Goal: Contribute content: Add original content to the website for others to see

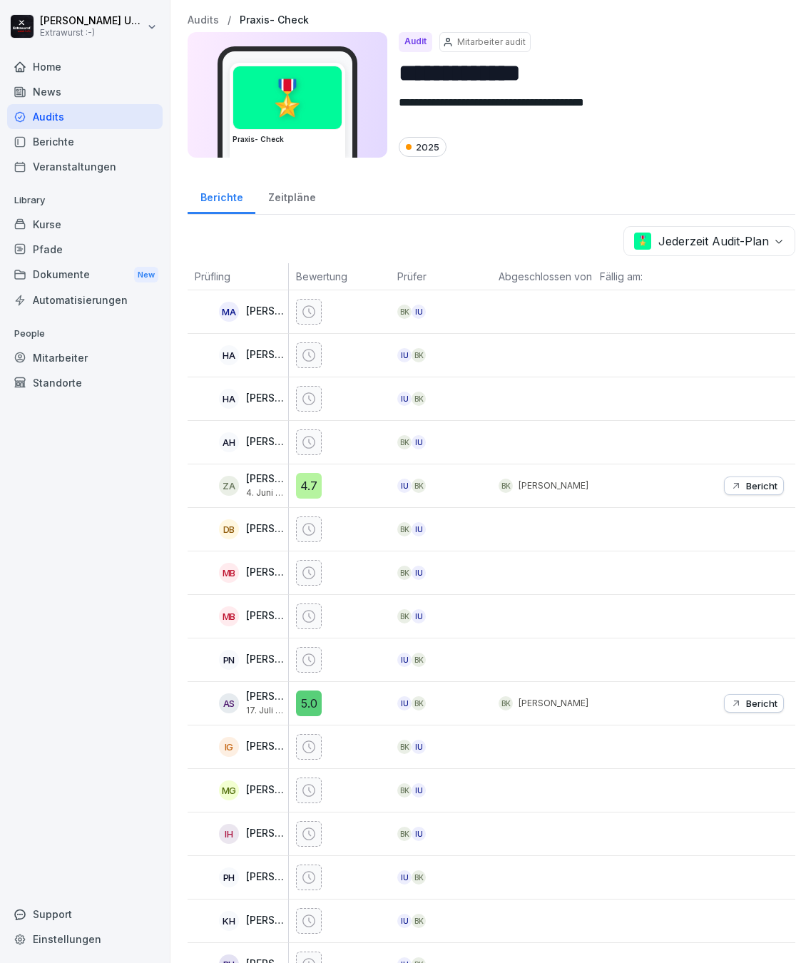
click at [66, 60] on div "Home" at bounding box center [84, 66] width 155 height 25
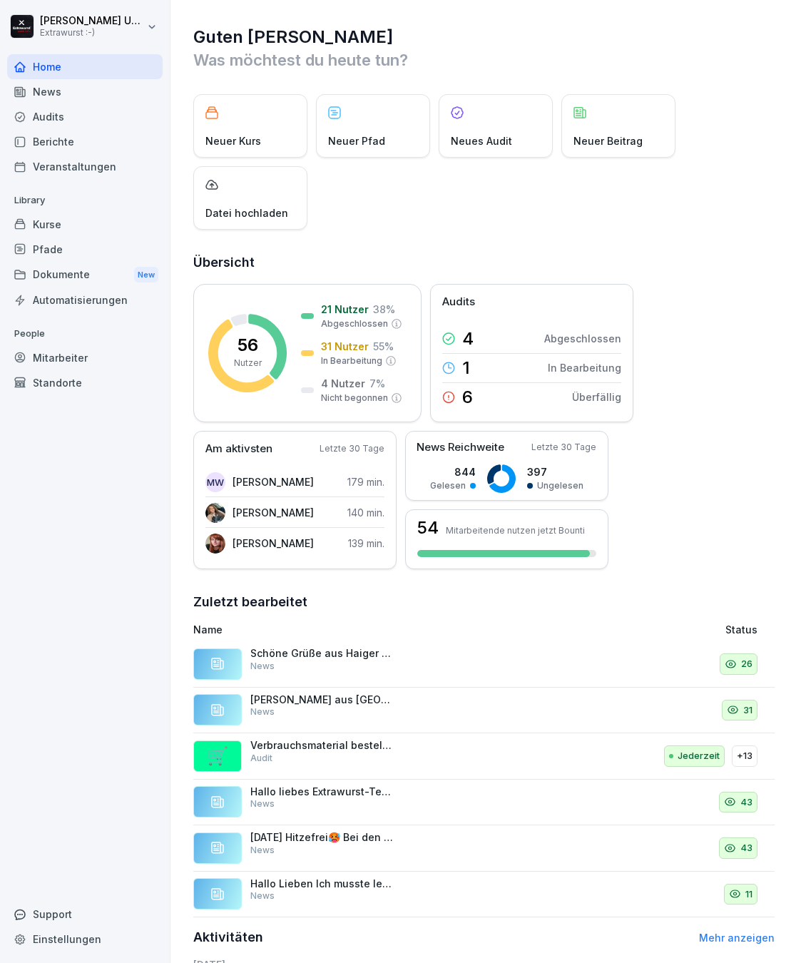
click at [619, 115] on div "Neuer Beitrag" at bounding box center [618, 125] width 114 height 63
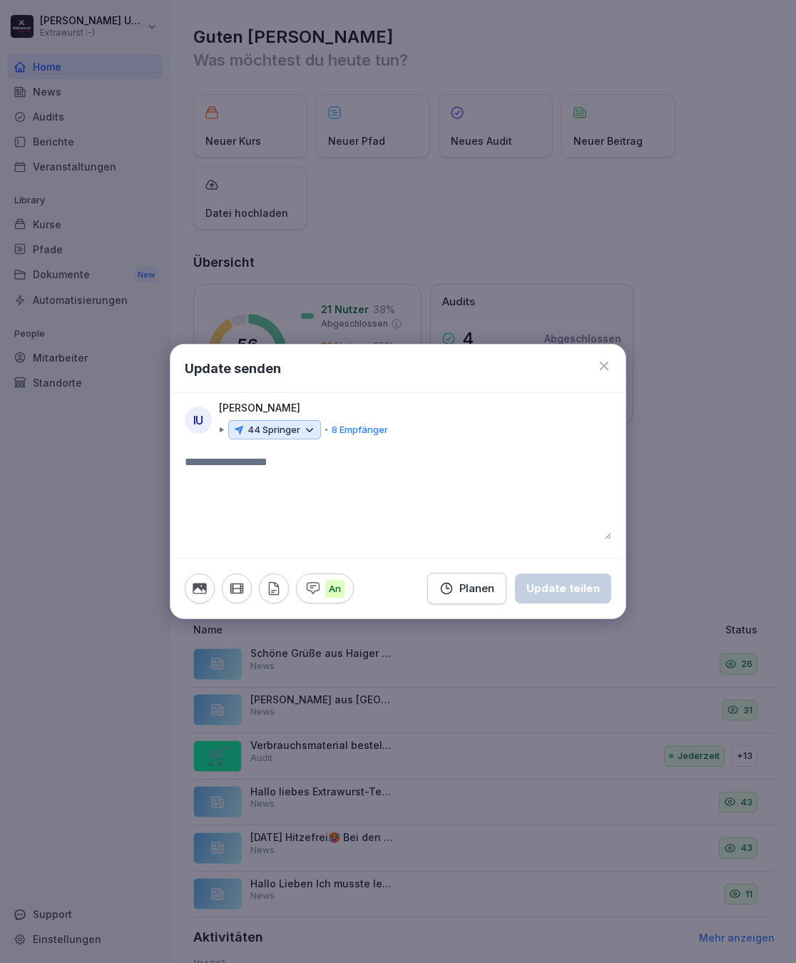
click at [305, 424] on icon at bounding box center [309, 430] width 13 height 13
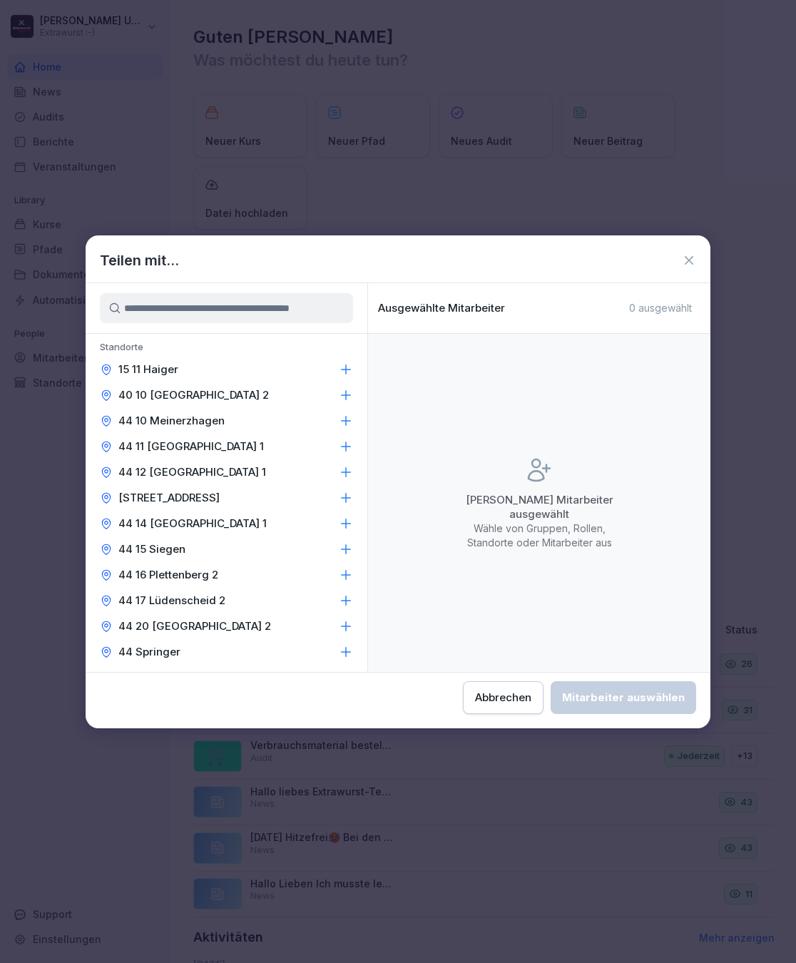
click at [342, 357] on div "15 11 Haiger" at bounding box center [227, 370] width 282 height 26
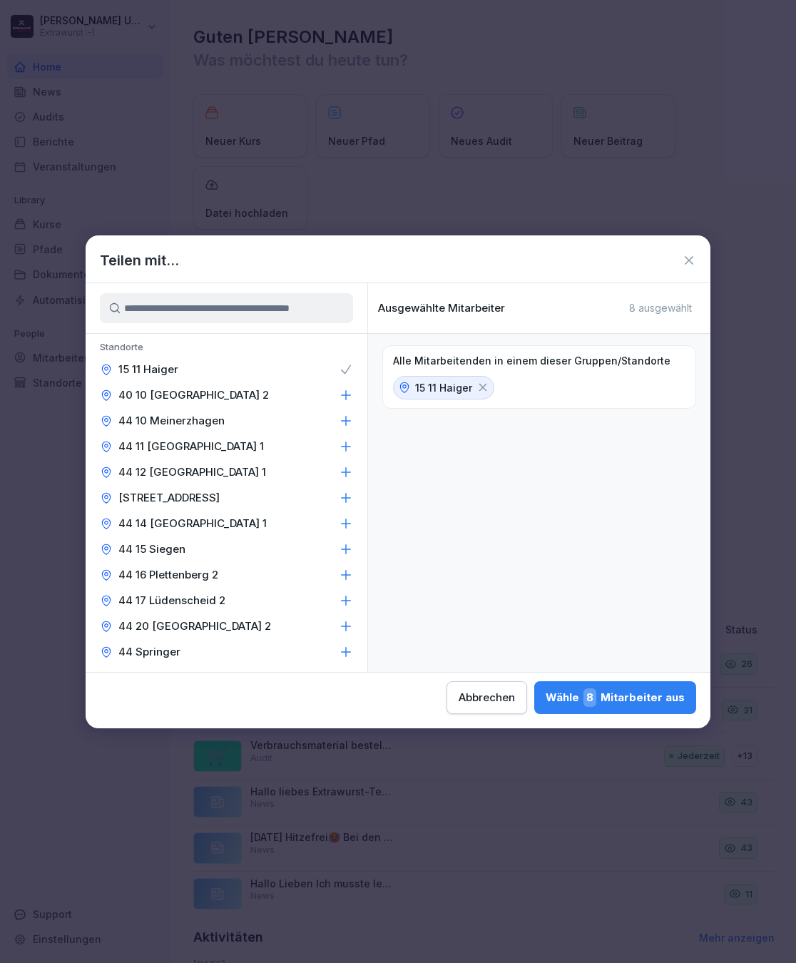
click at [340, 389] on icon at bounding box center [346, 395] width 14 height 14
click at [347, 419] on icon at bounding box center [346, 421] width 14 height 14
click at [342, 443] on icon at bounding box center [346, 446] width 14 height 14
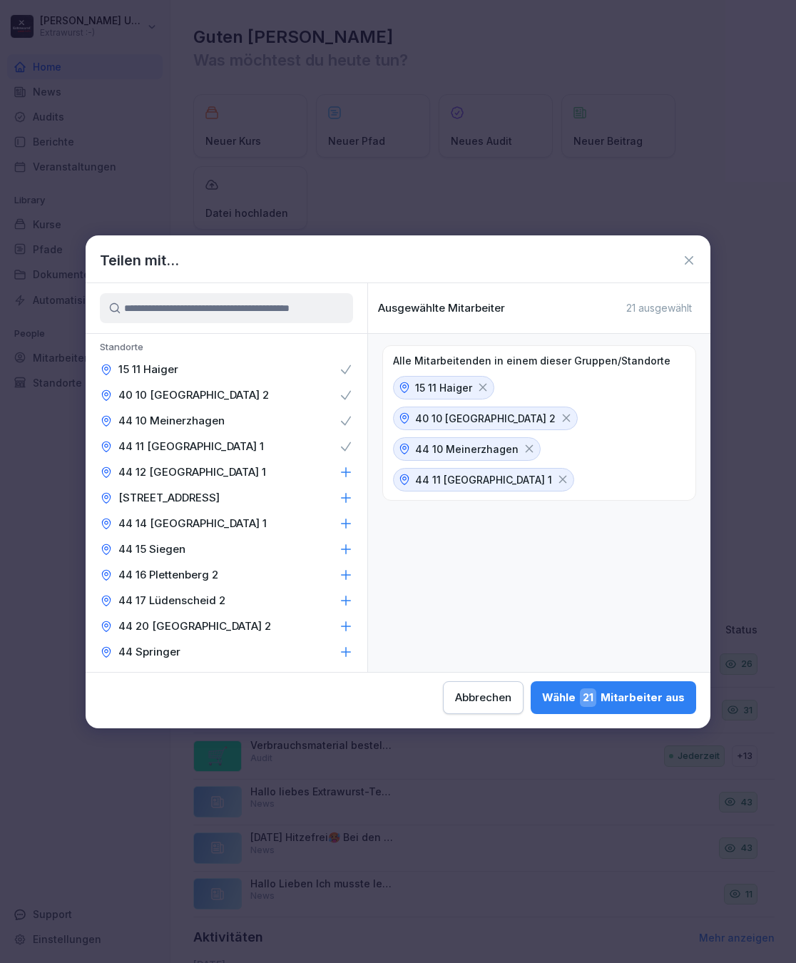
click at [342, 465] on icon at bounding box center [346, 472] width 14 height 14
click at [342, 491] on icon at bounding box center [346, 498] width 14 height 14
click at [347, 519] on icon at bounding box center [346, 523] width 14 height 14
click at [342, 544] on icon at bounding box center [346, 549] width 14 height 14
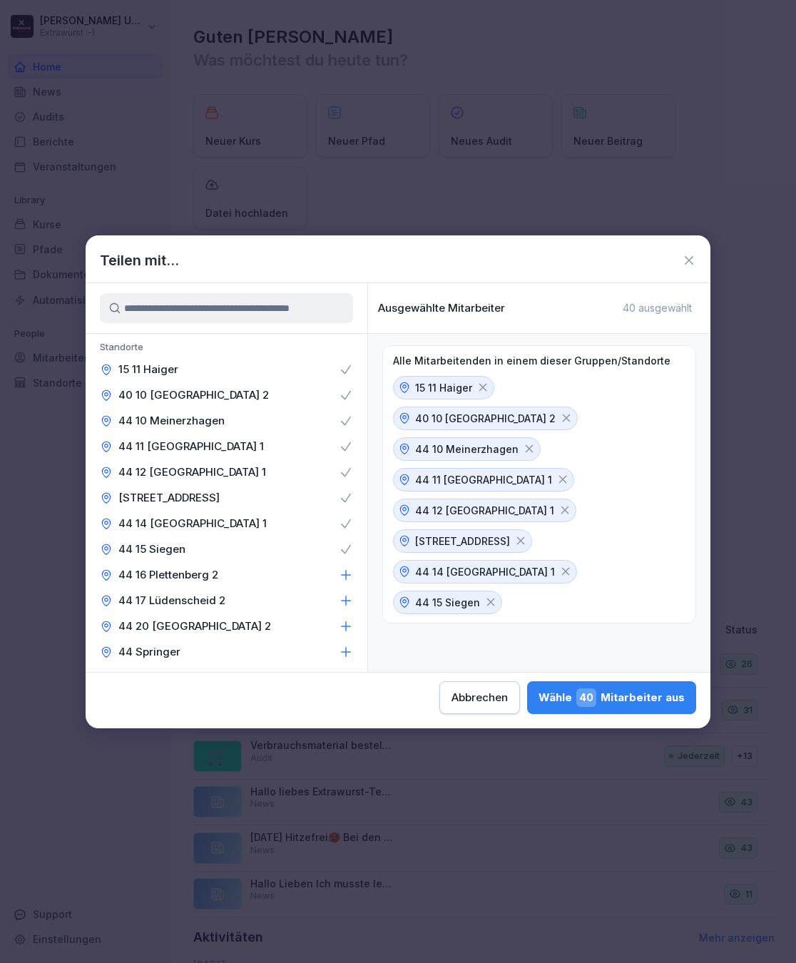
click at [345, 571] on icon at bounding box center [346, 575] width 14 height 14
click at [345, 601] on icon at bounding box center [346, 600] width 14 height 14
click at [345, 622] on icon at bounding box center [346, 626] width 14 height 14
click at [342, 653] on icon at bounding box center [346, 652] width 14 height 14
click at [542, 689] on div "Wähle 51 Mitarbeiter aus" at bounding box center [613, 697] width 143 height 19
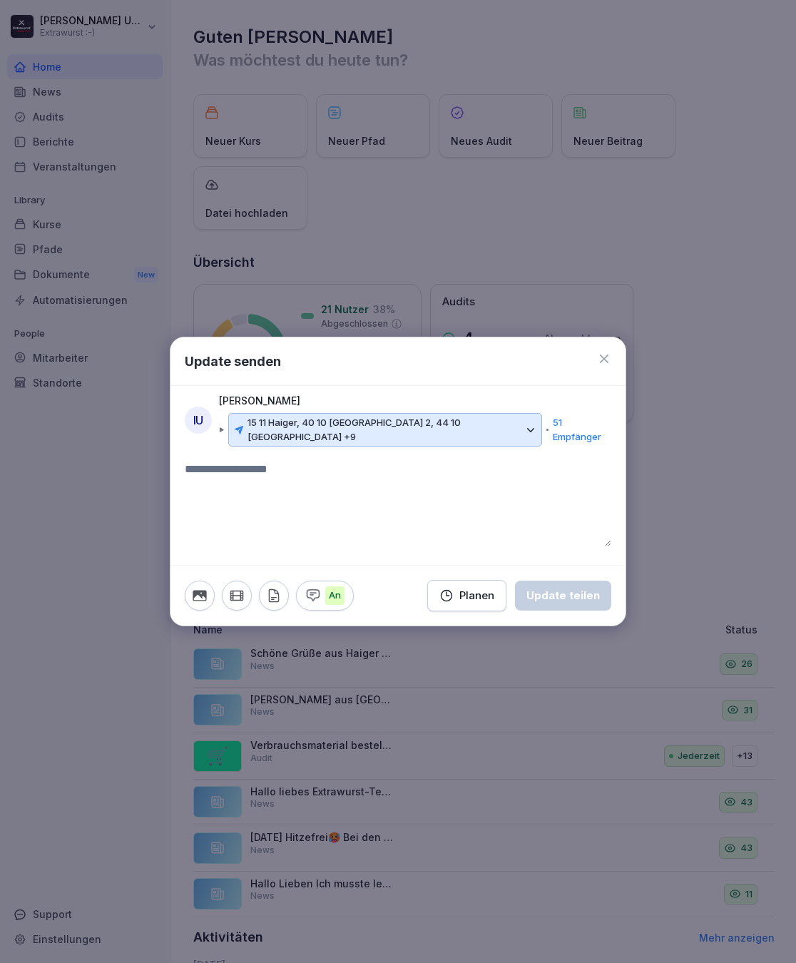
click at [185, 595] on button "button" at bounding box center [200, 596] width 30 height 30
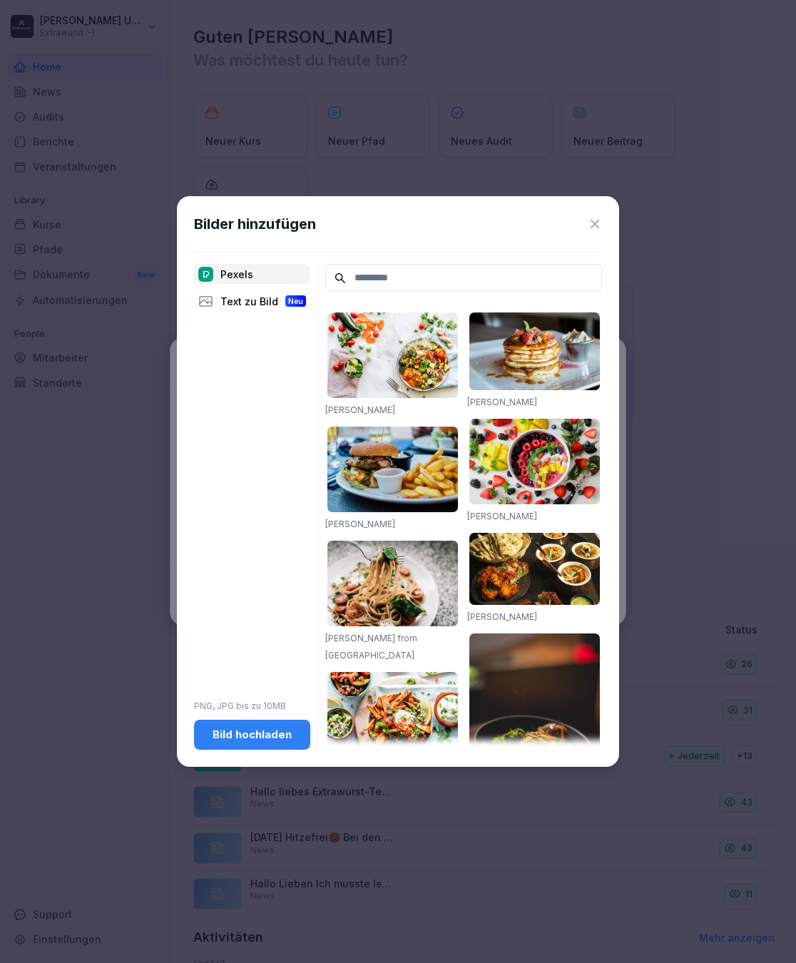
click at [272, 729] on div "Bild hochladen" at bounding box center [251, 735] width 93 height 16
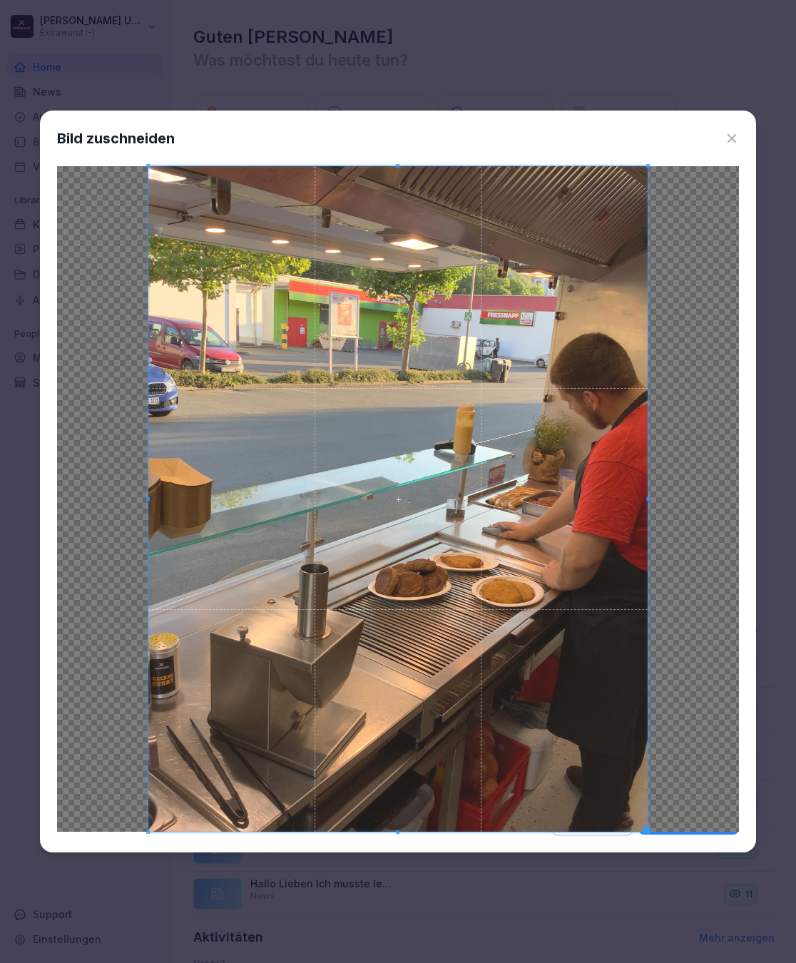
click at [689, 825] on button "Ausschneiden" at bounding box center [688, 820] width 101 height 30
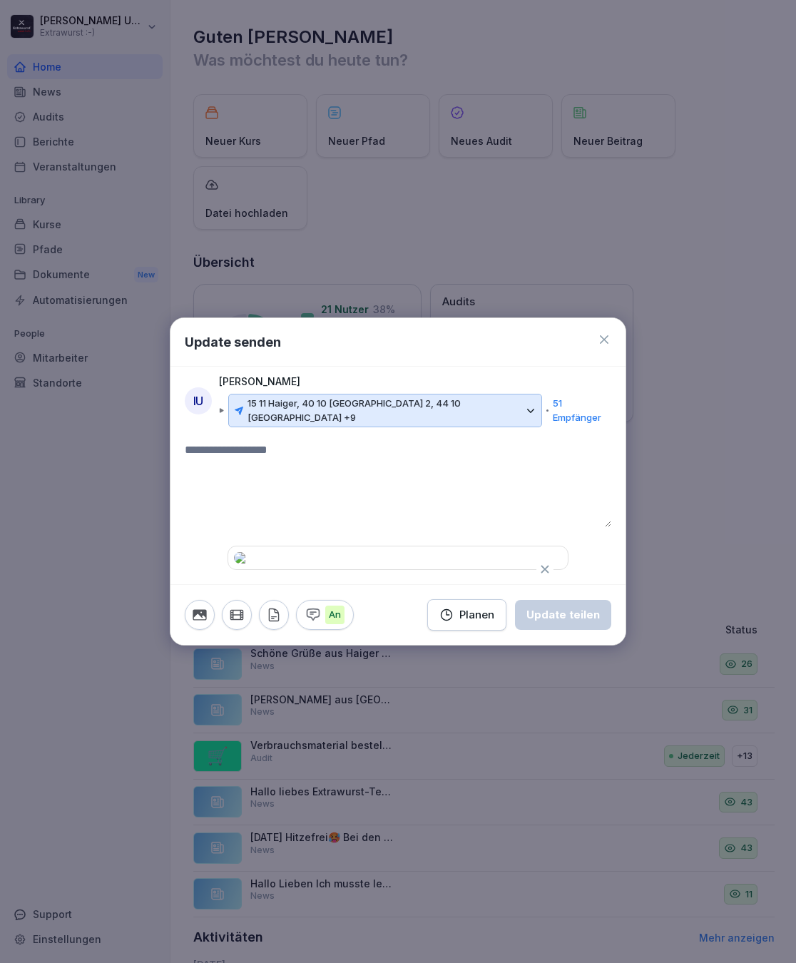
click at [275, 442] on textarea at bounding box center [398, 485] width 427 height 86
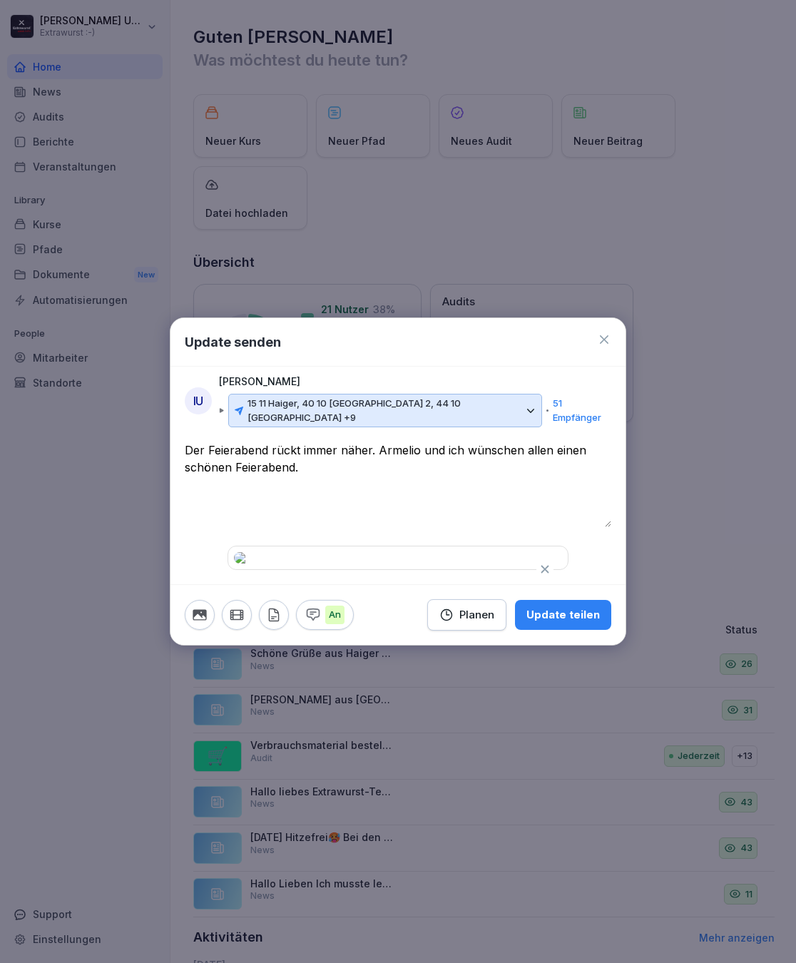
type textarea "**********"
click at [599, 516] on div "**********" at bounding box center [397, 506] width 455 height 128
click at [569, 630] on button "Update teilen" at bounding box center [563, 615] width 96 height 30
